Goal: Information Seeking & Learning: Learn about a topic

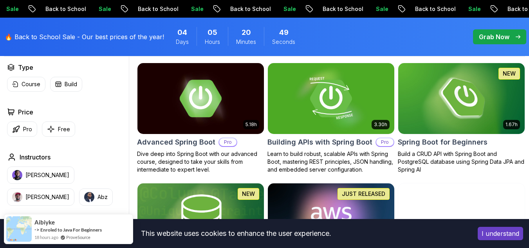
scroll to position [229, 0]
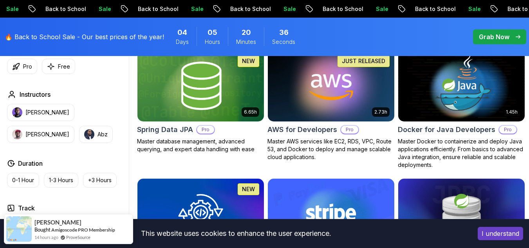
scroll to position [361, 0]
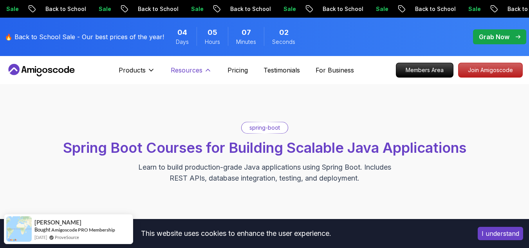
click at [199, 65] on p "Resources" at bounding box center [187, 69] width 32 height 9
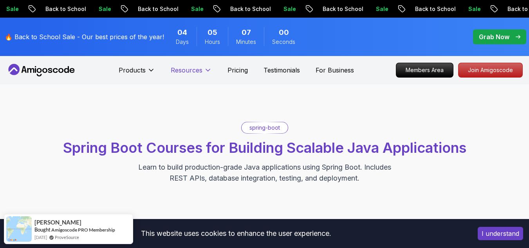
click at [201, 72] on p "Resources" at bounding box center [187, 69] width 32 height 9
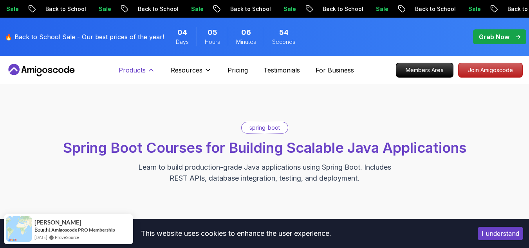
click at [137, 66] on p "Products" at bounding box center [132, 69] width 27 height 9
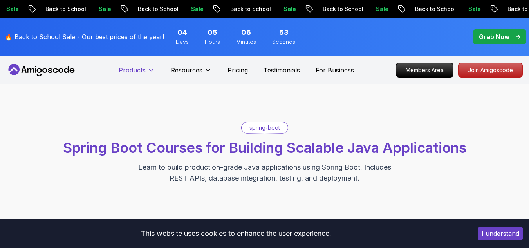
click at [137, 66] on p "Products" at bounding box center [132, 69] width 27 height 9
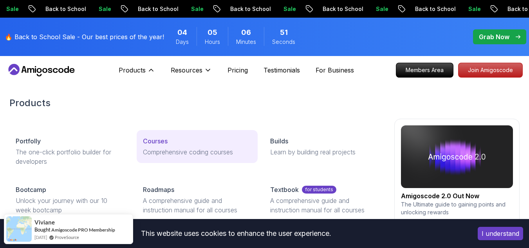
click at [154, 149] on p "Comprehensive coding courses" at bounding box center [197, 151] width 108 height 9
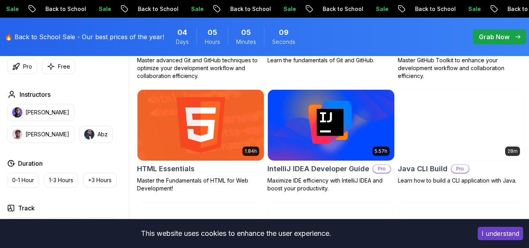
scroll to position [934, 0]
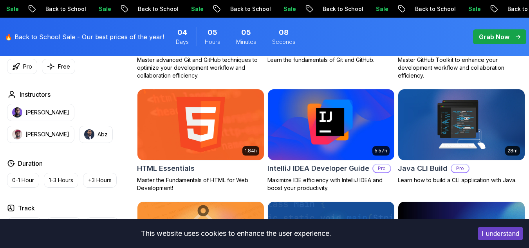
click at [340, 162] on img at bounding box center [331, 124] width 133 height 74
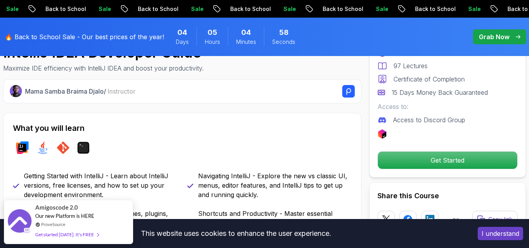
scroll to position [271, 0]
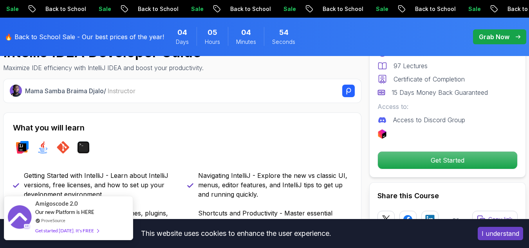
click at [94, 231] on span at bounding box center [96, 230] width 5 height 6
